Goal: Navigation & Orientation: Find specific page/section

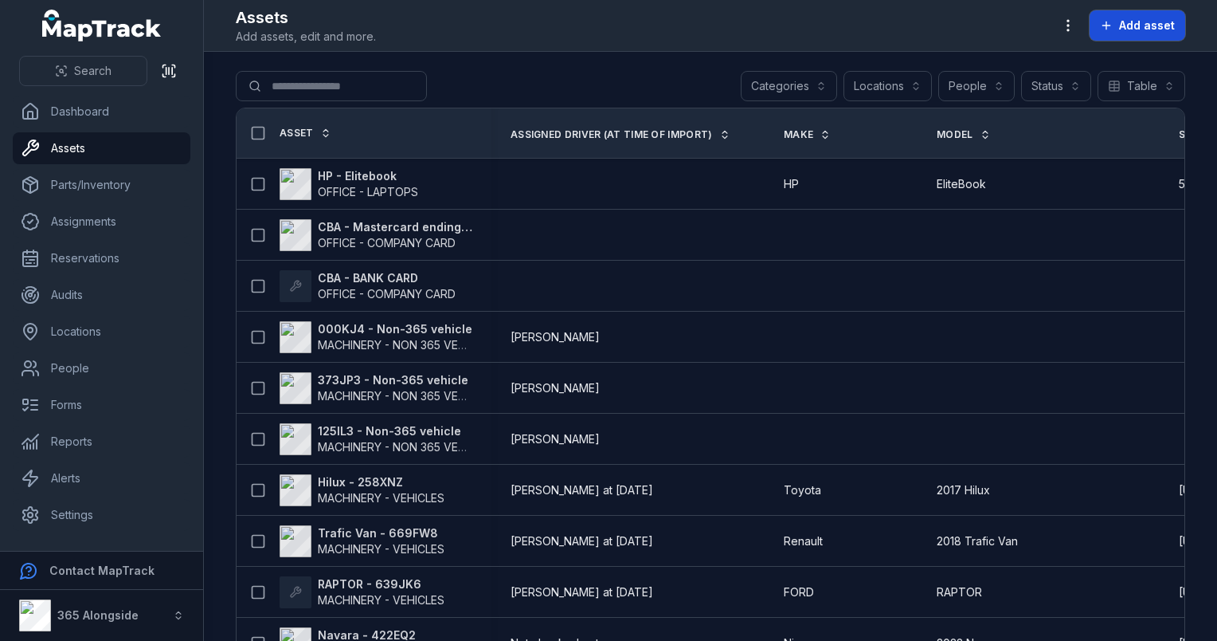
click at [1157, 19] on span "Add asset" at bounding box center [1147, 26] width 56 height 16
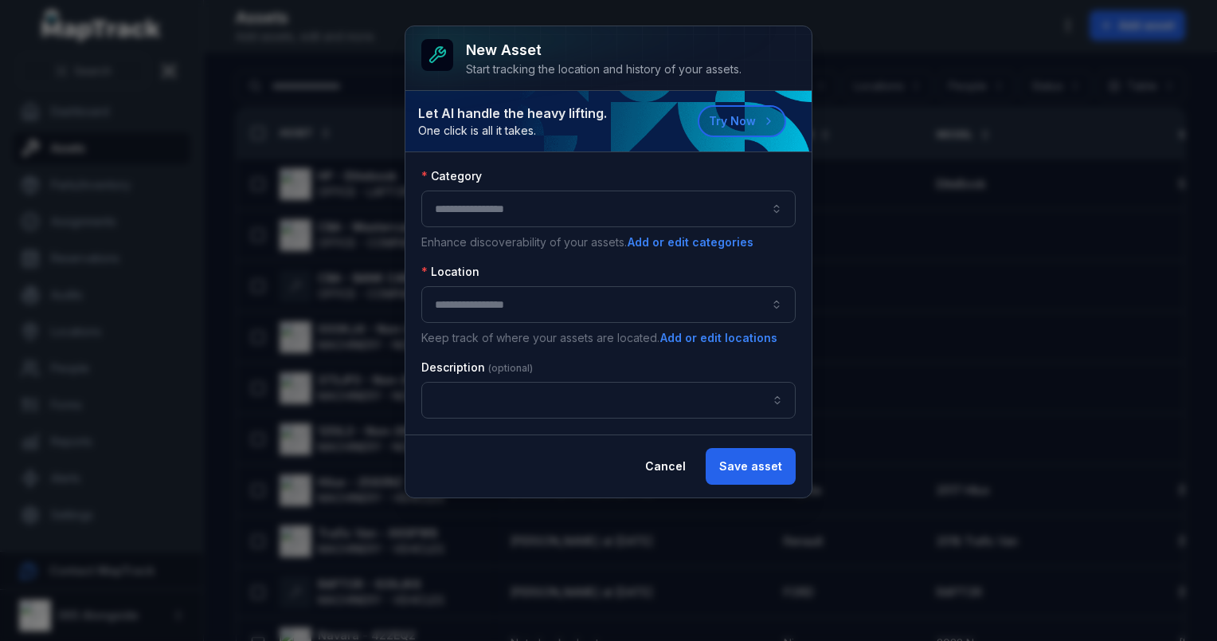
click at [532, 212] on button "button" at bounding box center [608, 208] width 374 height 37
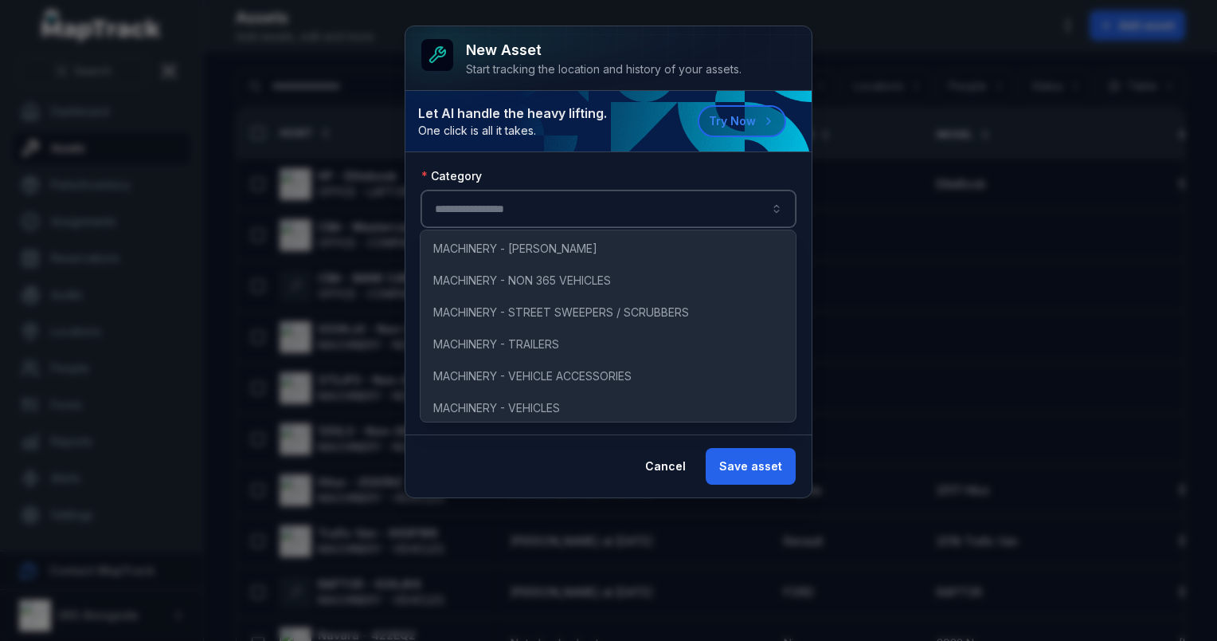
scroll to position [131, 0]
click at [516, 451] on div "Cancel Save asset" at bounding box center [609, 465] width 406 height 63
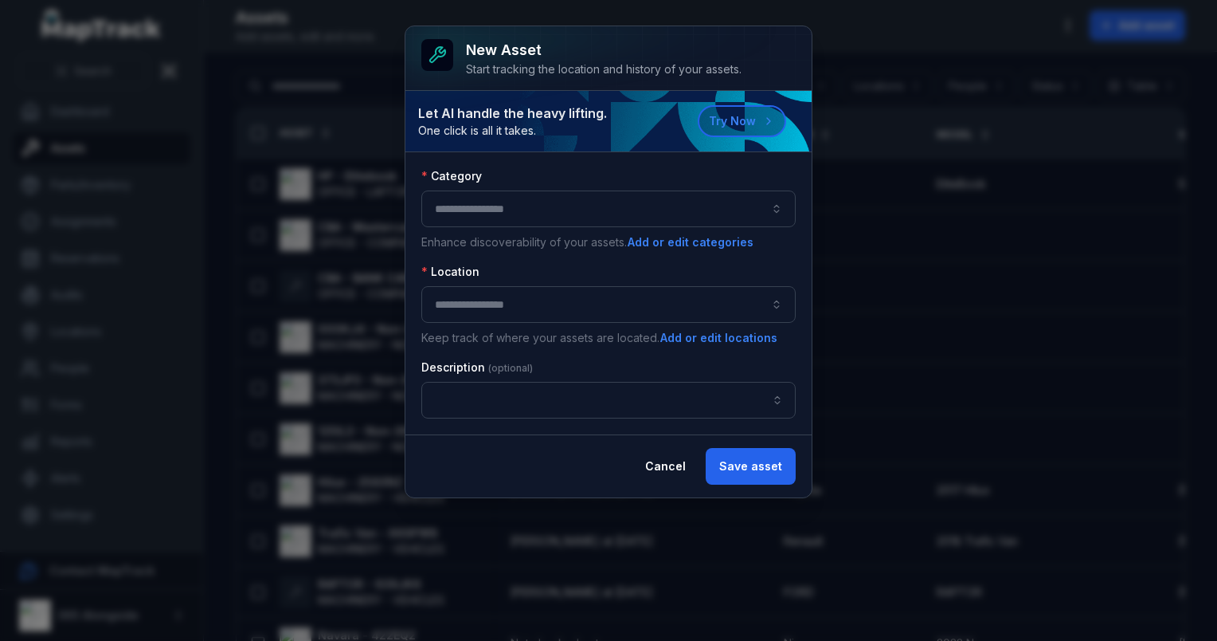
click at [294, 80] on div "New asset Start tracking the location and history of your assets. Let AI handle…" at bounding box center [608, 320] width 1217 height 641
click at [688, 456] on button "Cancel" at bounding box center [666, 466] width 68 height 37
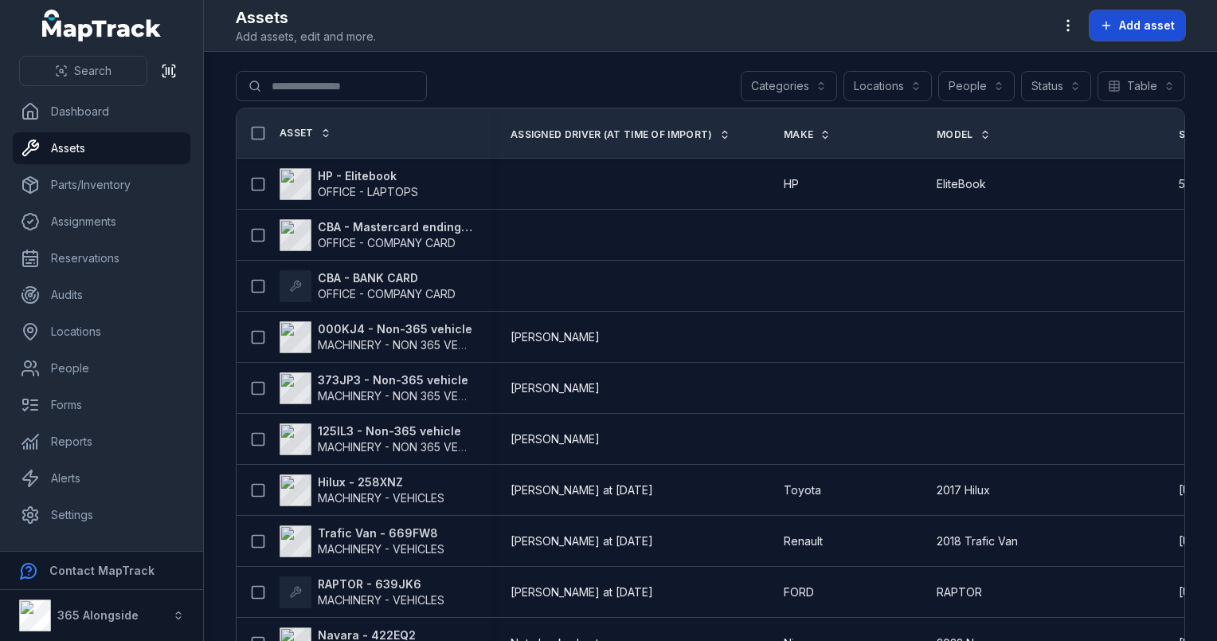
click at [1143, 32] on span "Add asset" at bounding box center [1147, 26] width 56 height 16
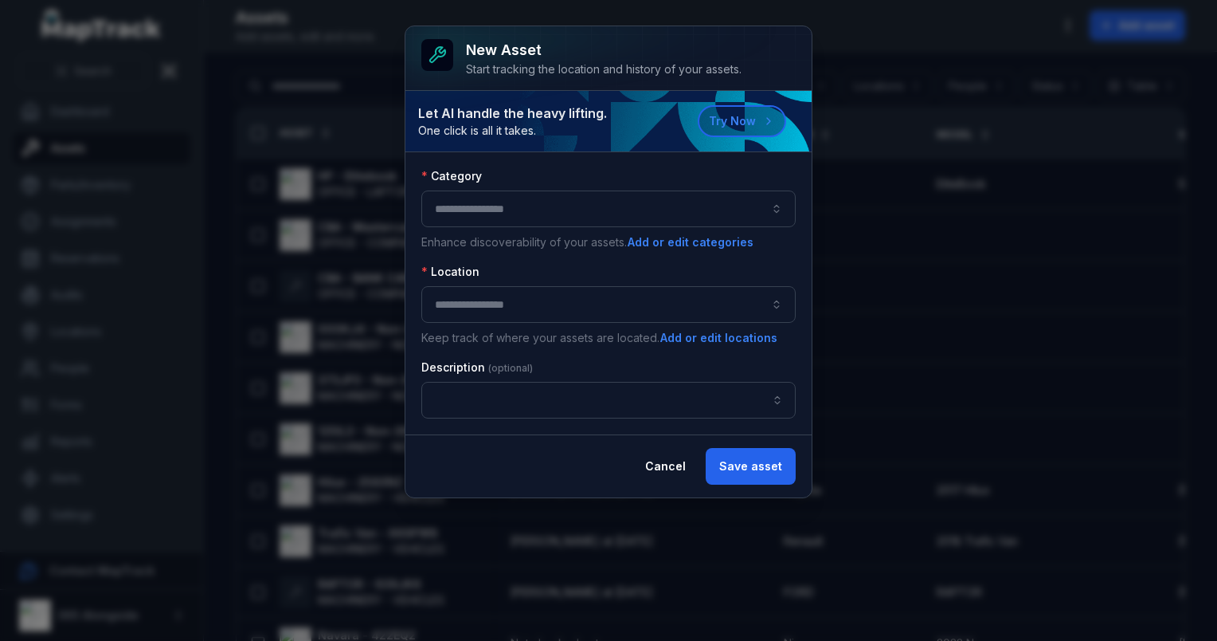
click at [974, 260] on div "New asset Start tracking the location and history of your assets. Let AI handle…" at bounding box center [608, 320] width 1217 height 641
click at [684, 466] on button "Cancel" at bounding box center [666, 466] width 68 height 37
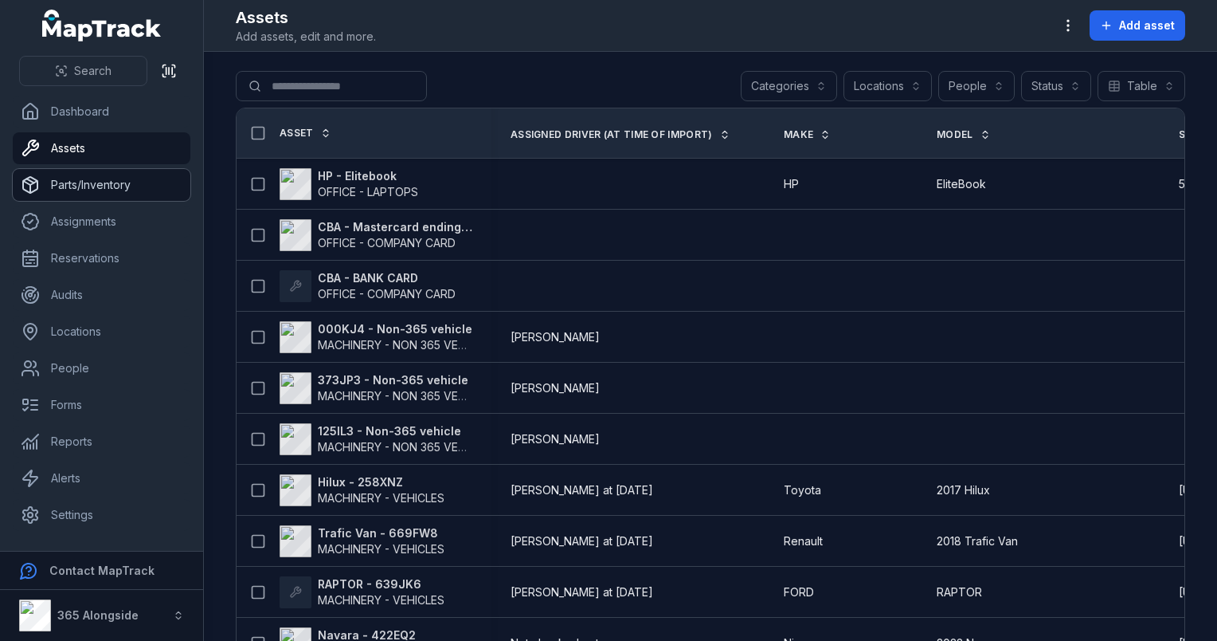
click at [122, 188] on link "Parts/Inventory" at bounding box center [102, 185] width 178 height 32
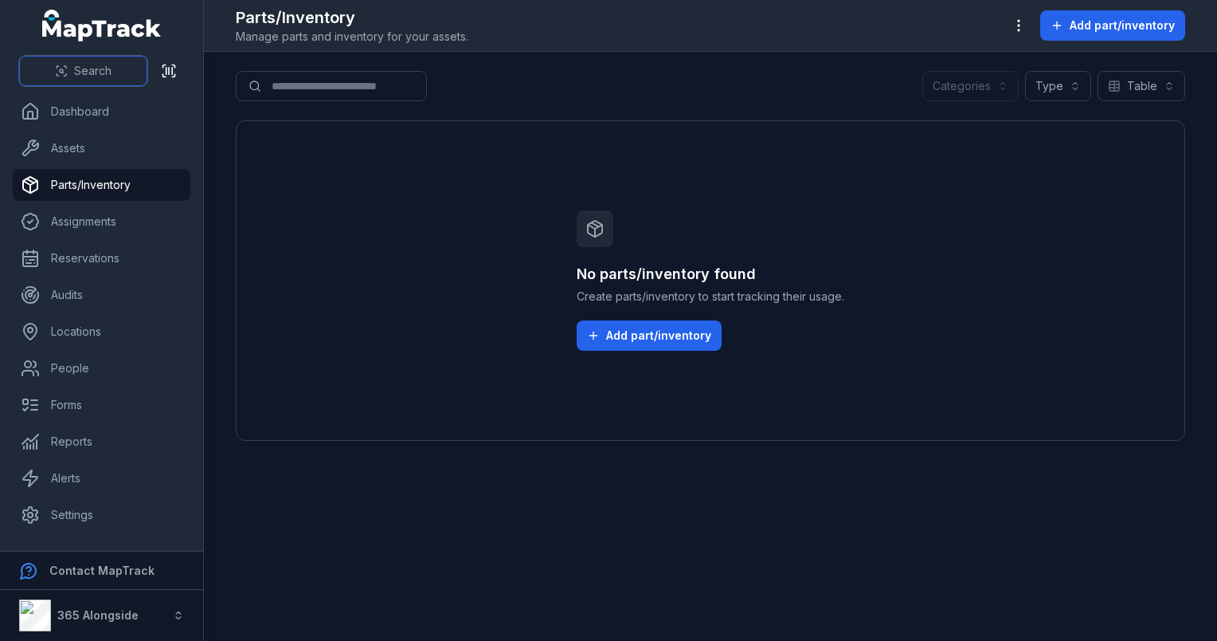
click at [89, 73] on span "Search" at bounding box center [92, 71] width 37 height 16
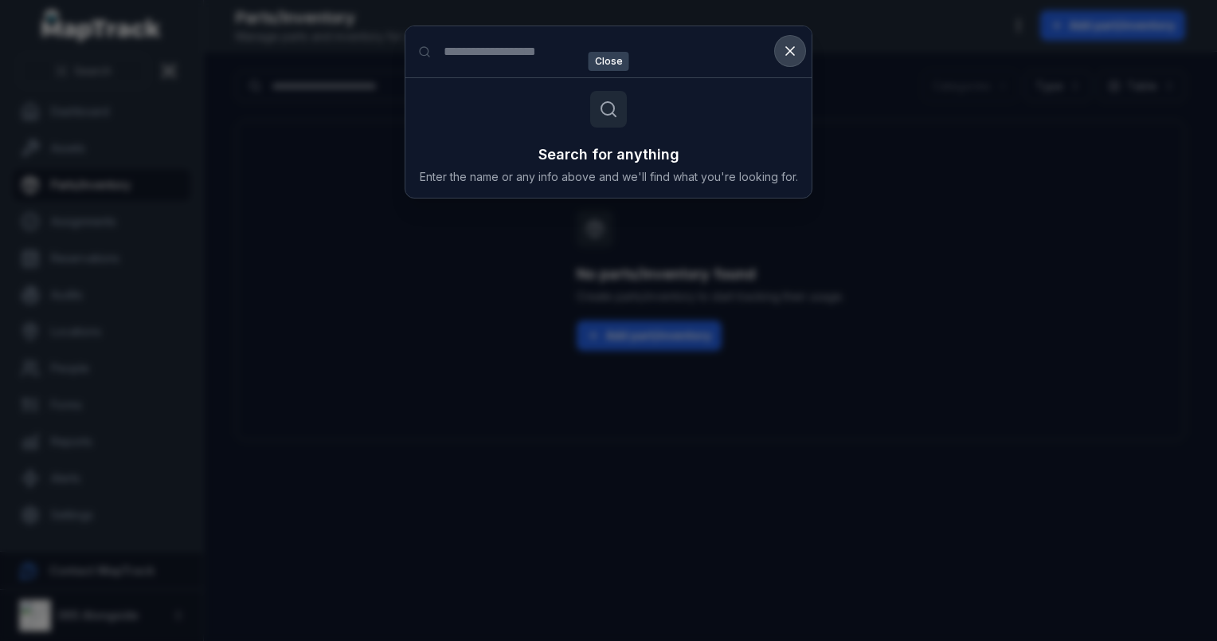
click at [792, 57] on icon at bounding box center [790, 51] width 16 height 16
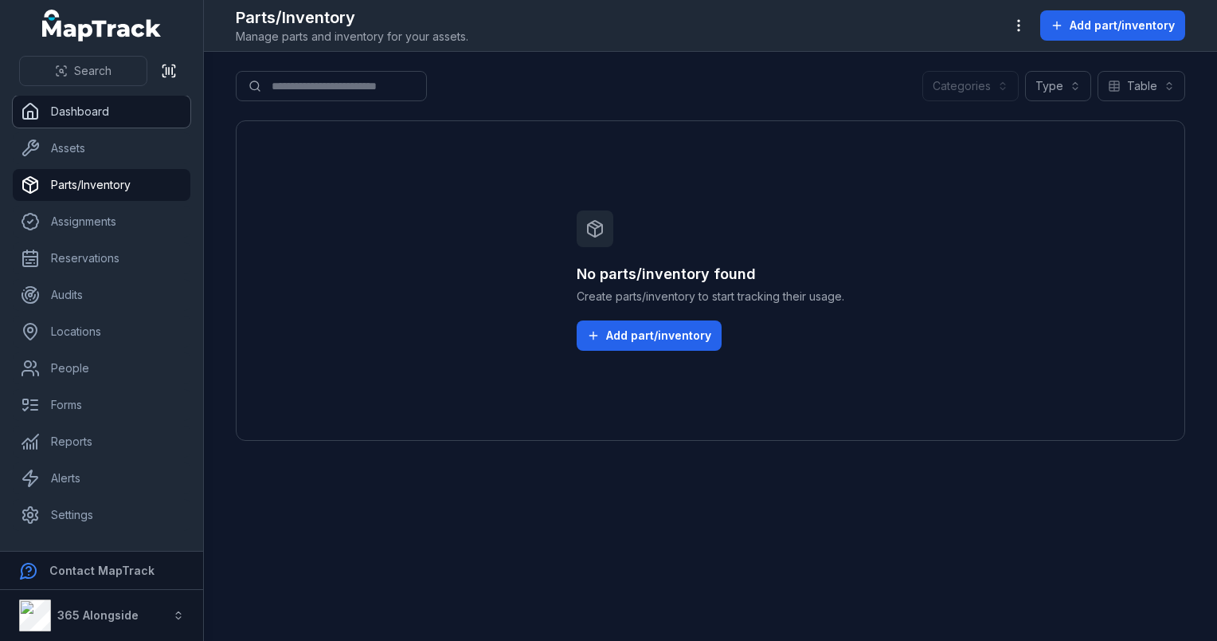
click at [116, 120] on link "Dashboard" at bounding box center [102, 112] width 178 height 32
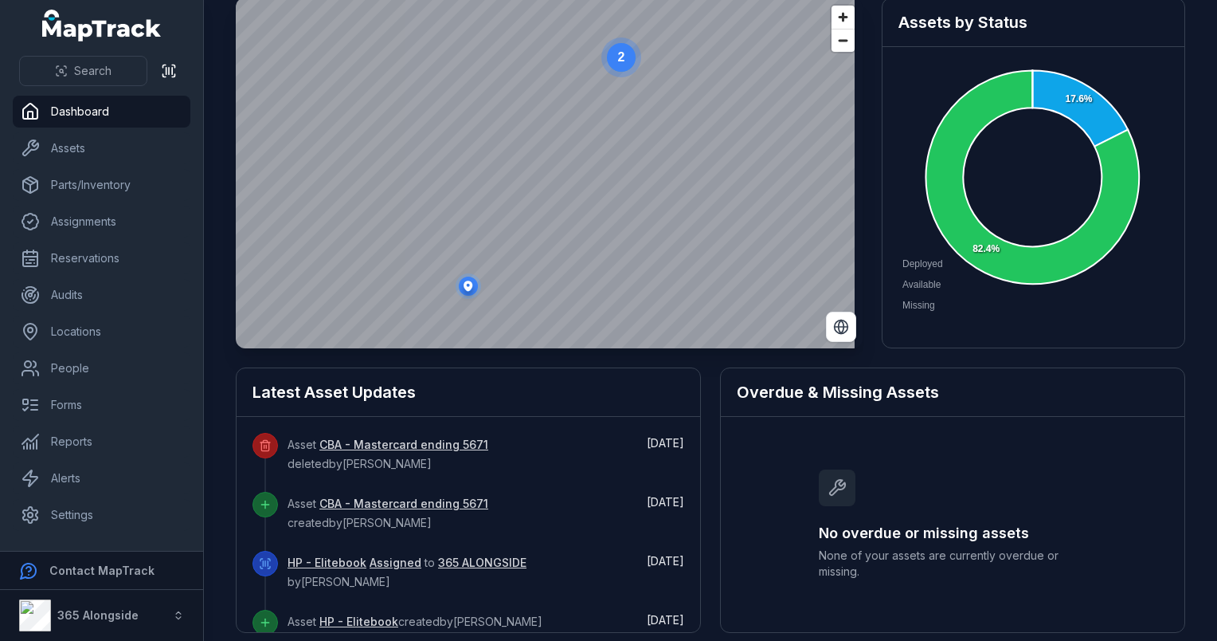
scroll to position [104, 0]
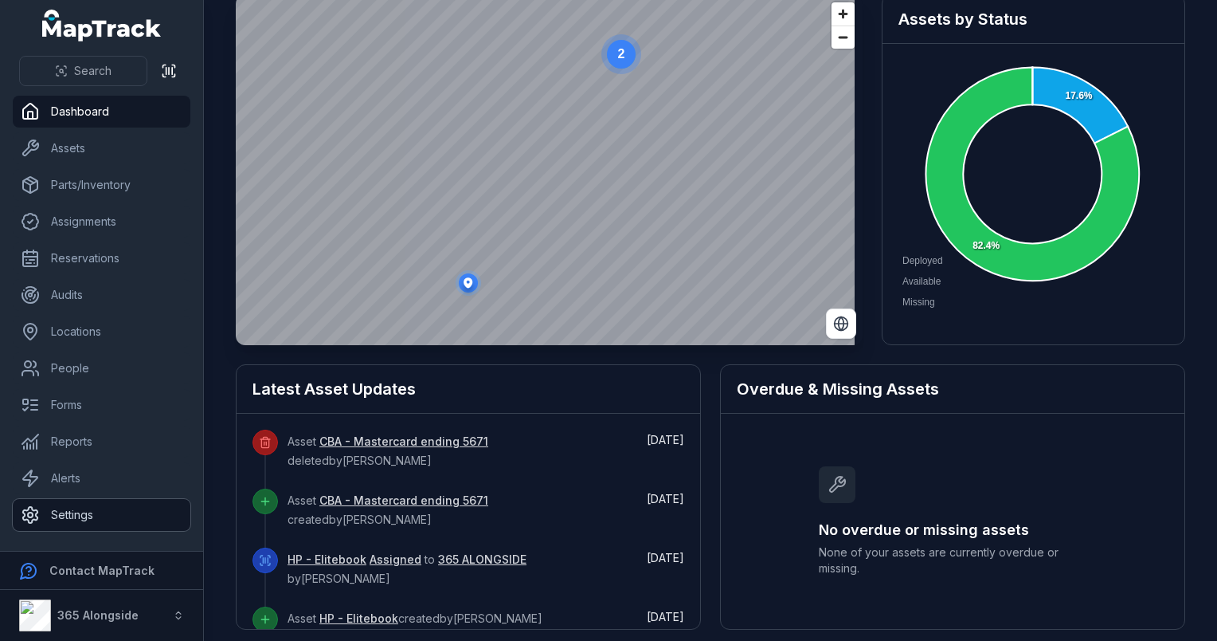
click at [80, 511] on link "Settings" at bounding box center [102, 515] width 178 height 32
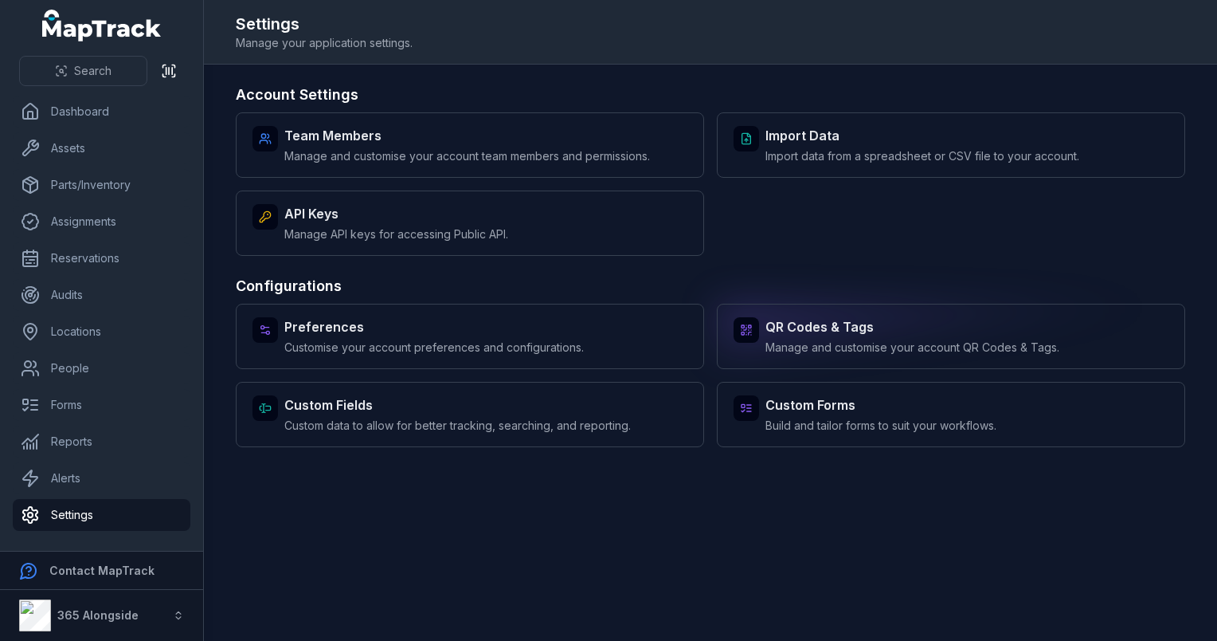
click at [918, 339] on span "Manage and customise your account QR Codes & Tags." at bounding box center [913, 347] width 294 height 16
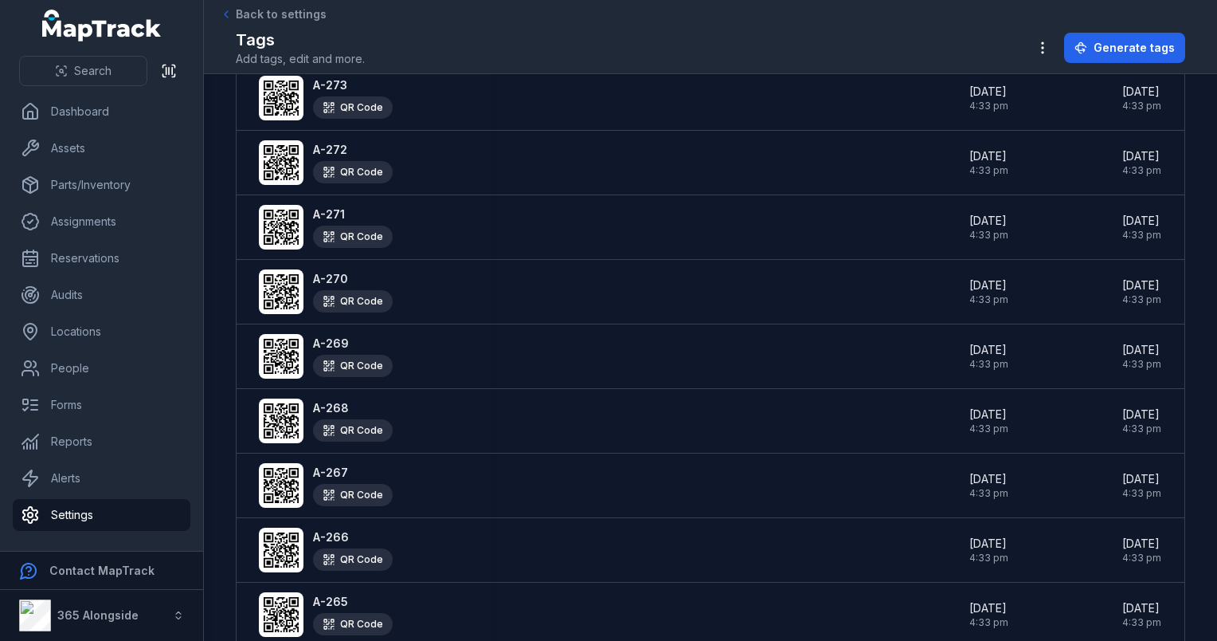
scroll to position [2901, 0]
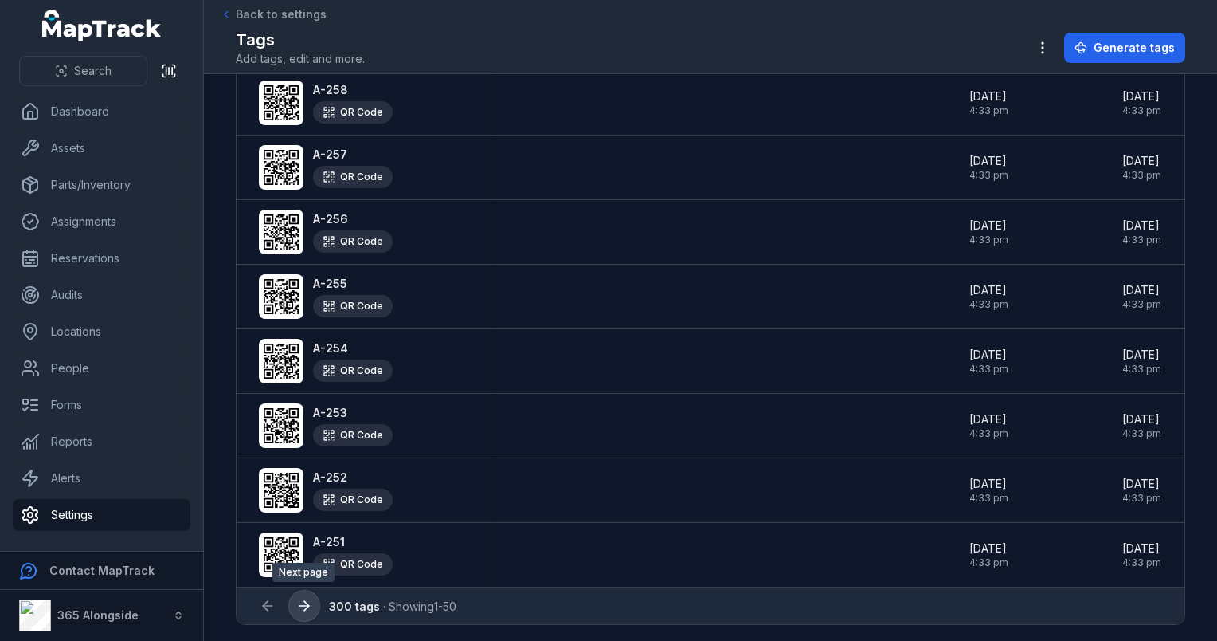
click at [303, 609] on icon at bounding box center [304, 606] width 16 height 16
click at [304, 605] on icon at bounding box center [306, 606] width 5 height 10
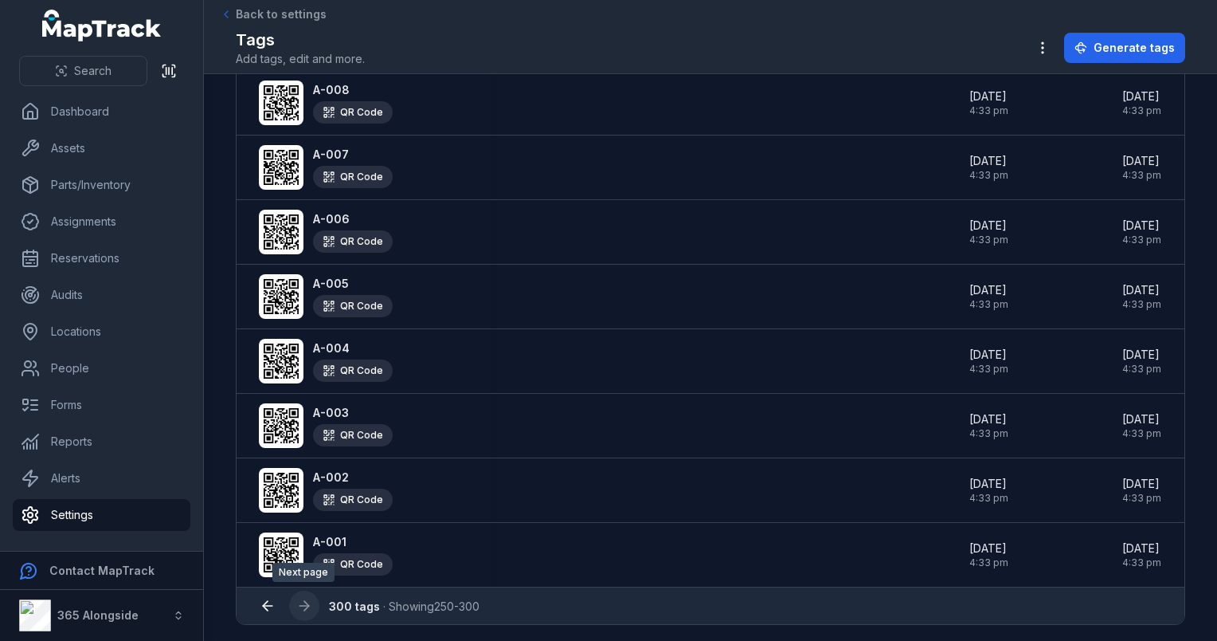
click at [304, 605] on div at bounding box center [304, 605] width 30 height 30
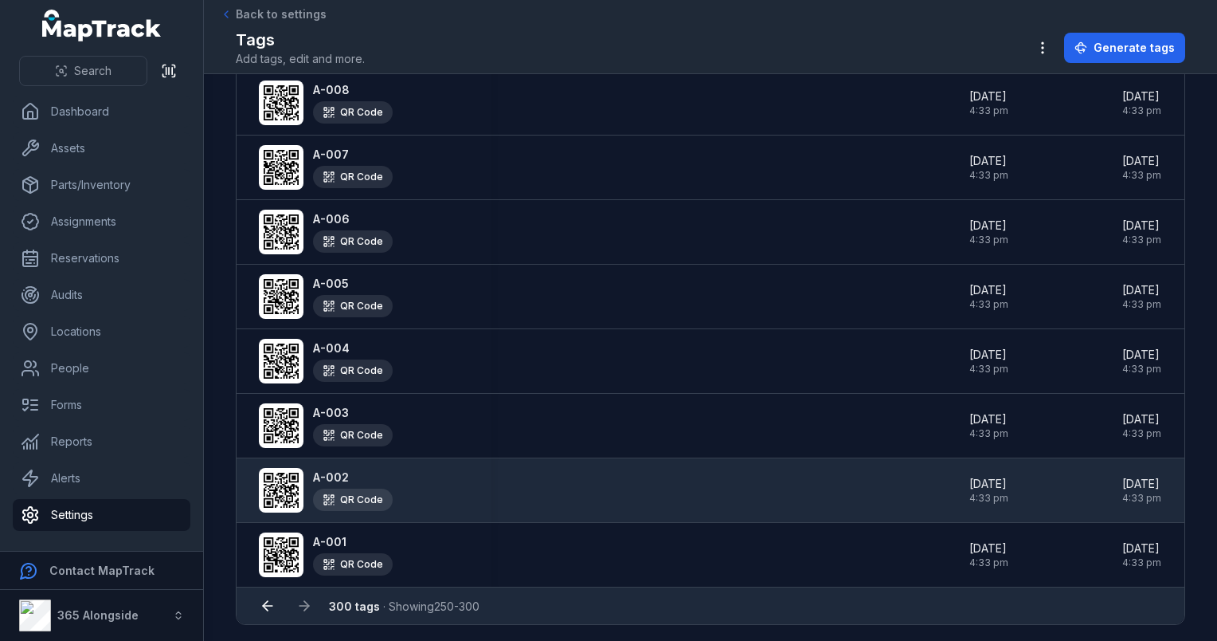
click at [292, 487] on icon at bounding box center [281, 489] width 35 height 35
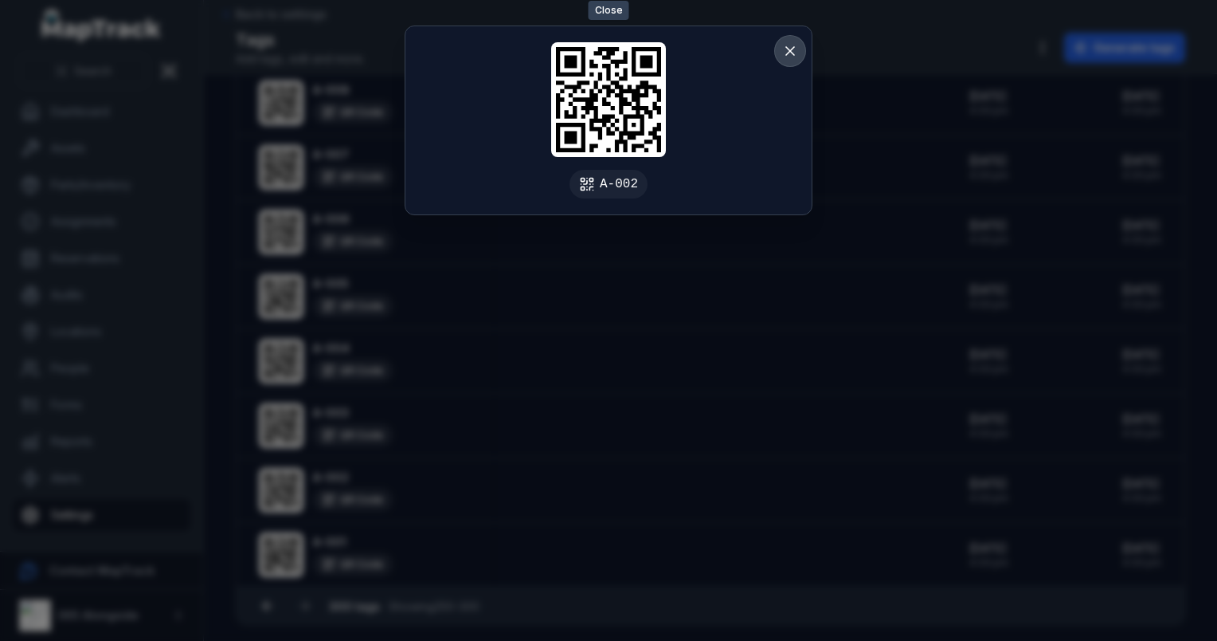
click at [788, 58] on button at bounding box center [790, 51] width 30 height 30
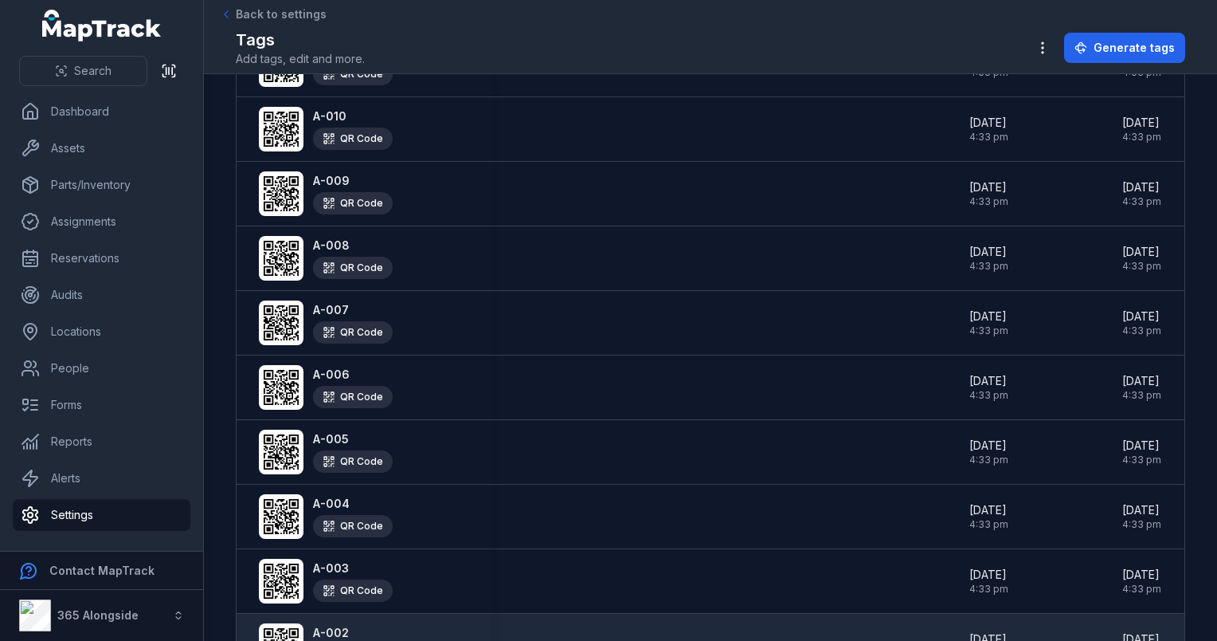
scroll to position [2745, 0]
